Goal: Transaction & Acquisition: Purchase product/service

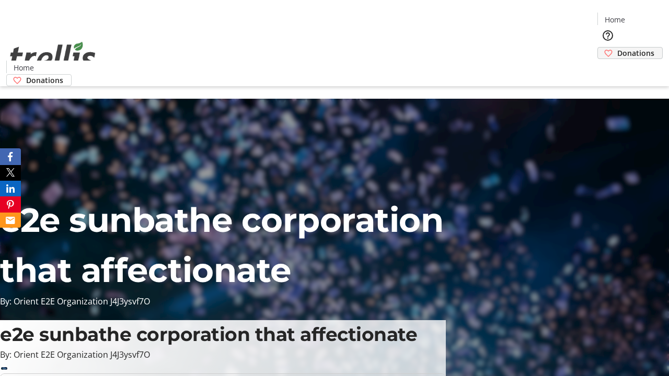
click at [617, 48] on span "Donations" at bounding box center [635, 53] width 37 height 11
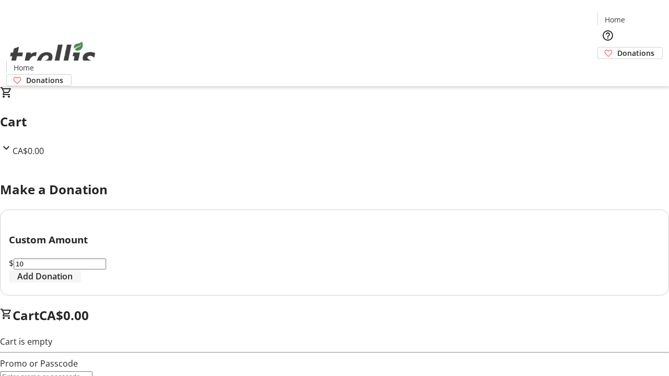
click at [73, 283] on span "Add Donation" at bounding box center [44, 276] width 55 height 13
select select "CA"
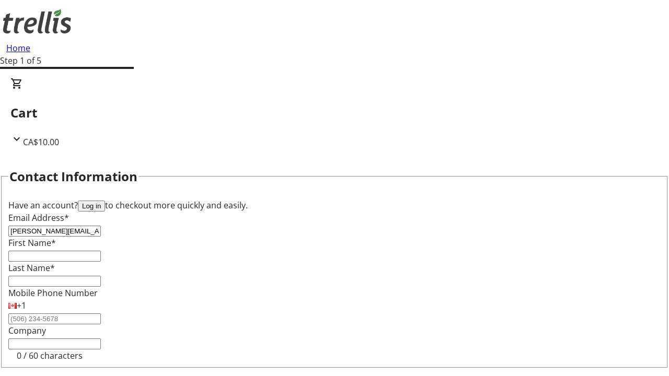
type input "[PERSON_NAME][EMAIL_ADDRESS][DOMAIN_NAME]"
type input "[PERSON_NAME]"
type input "Leannon"
type input "[STREET_ADDRESS][PERSON_NAME]"
type input "Kelowna"
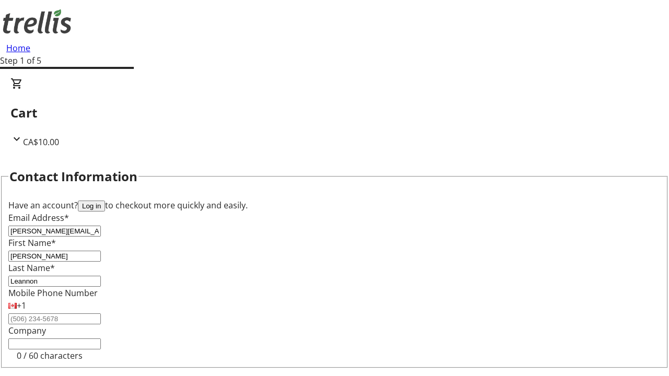
select select "BC"
type input "Kelowna"
type input "V1Y 0C2"
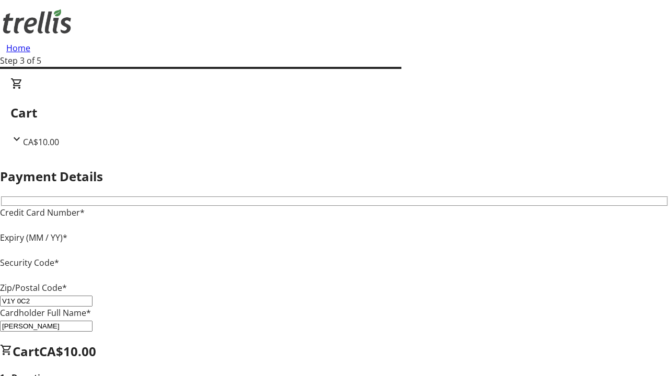
type input "V1Y 0C2"
